Goal: Information Seeking & Learning: Learn about a topic

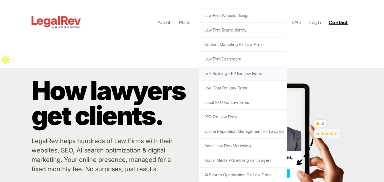
click at [225, 74] on link "Link Building + PR for Law Firms" at bounding box center [243, 73] width 88 height 14
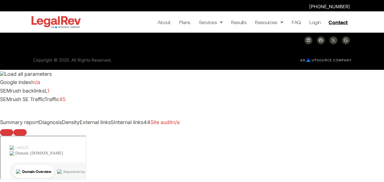
scroll to position [1073, 0]
